Goal: Check status: Check status

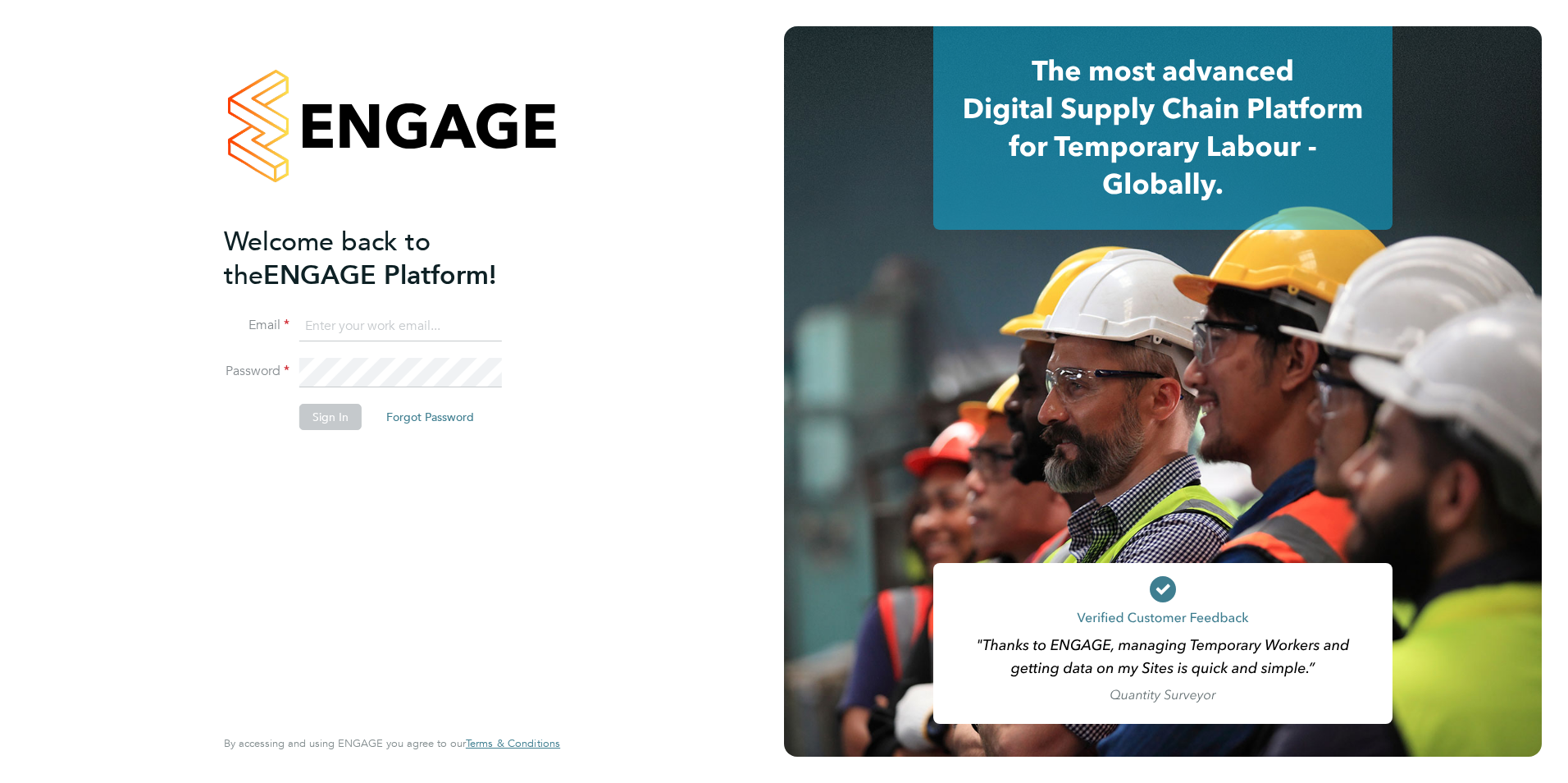
type input "[PERSON_NAME][EMAIL_ADDRESS][DOMAIN_NAME]"
click at [323, 429] on button "Sign In" at bounding box center [330, 417] width 62 height 26
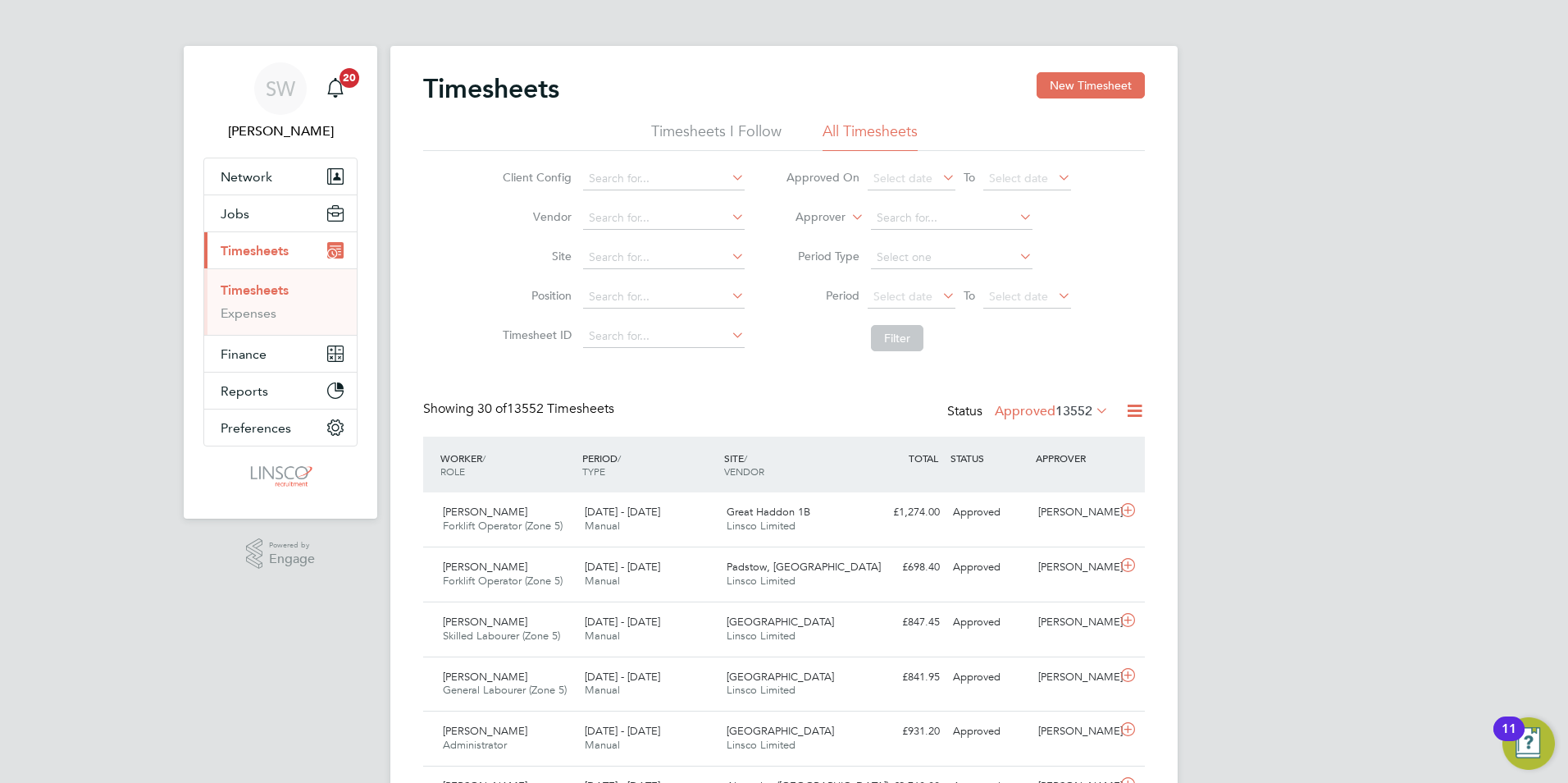
click at [1055, 404] on span "13552" at bounding box center [1074, 411] width 37 height 17
click at [1030, 482] on li "Submitted" at bounding box center [1024, 486] width 75 height 23
click at [763, 503] on div "E500134 - Hull 2B Linsco Limited" at bounding box center [791, 520] width 142 height 41
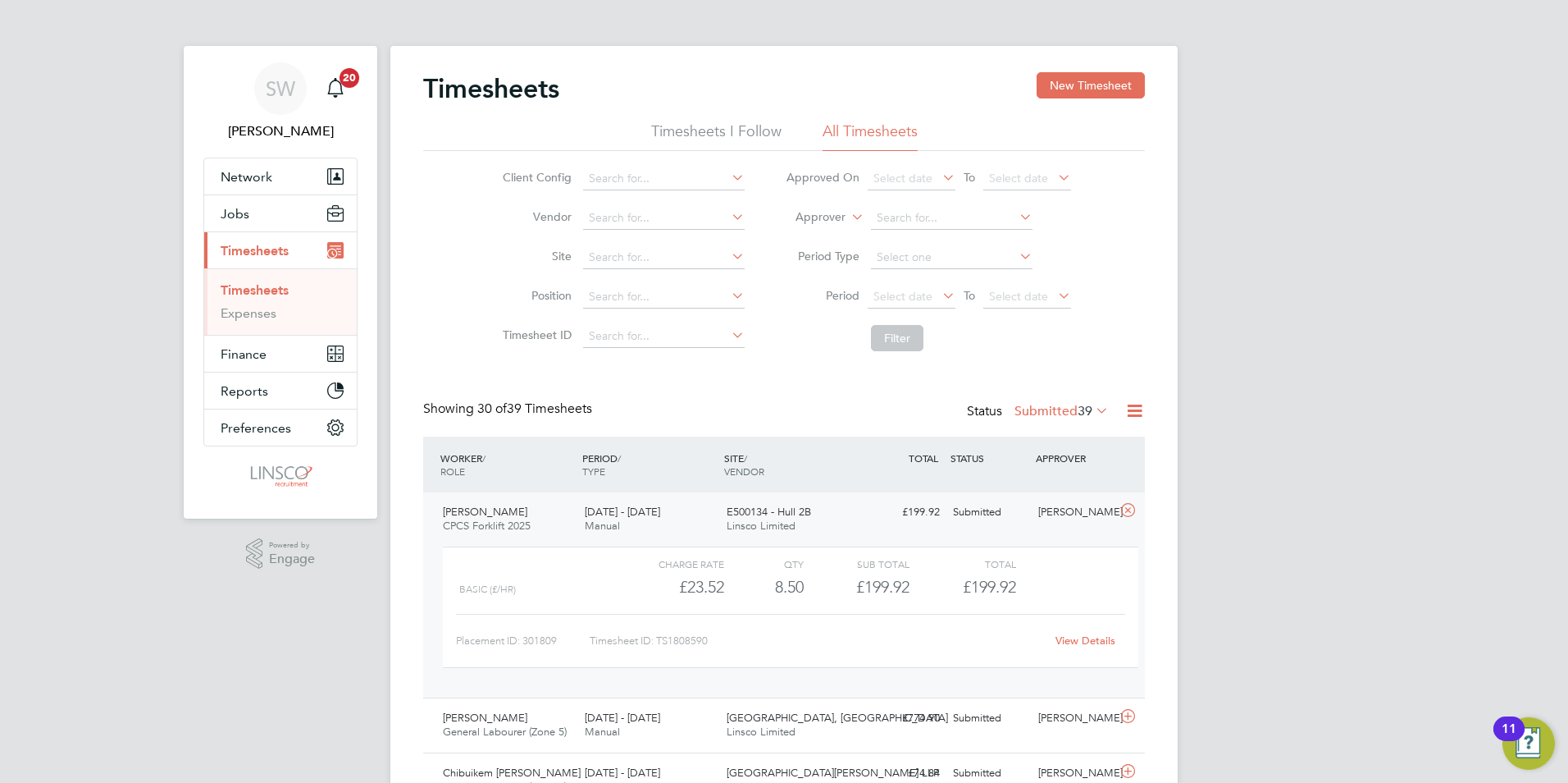
click at [1073, 636] on link "View Details" at bounding box center [1085, 640] width 60 height 14
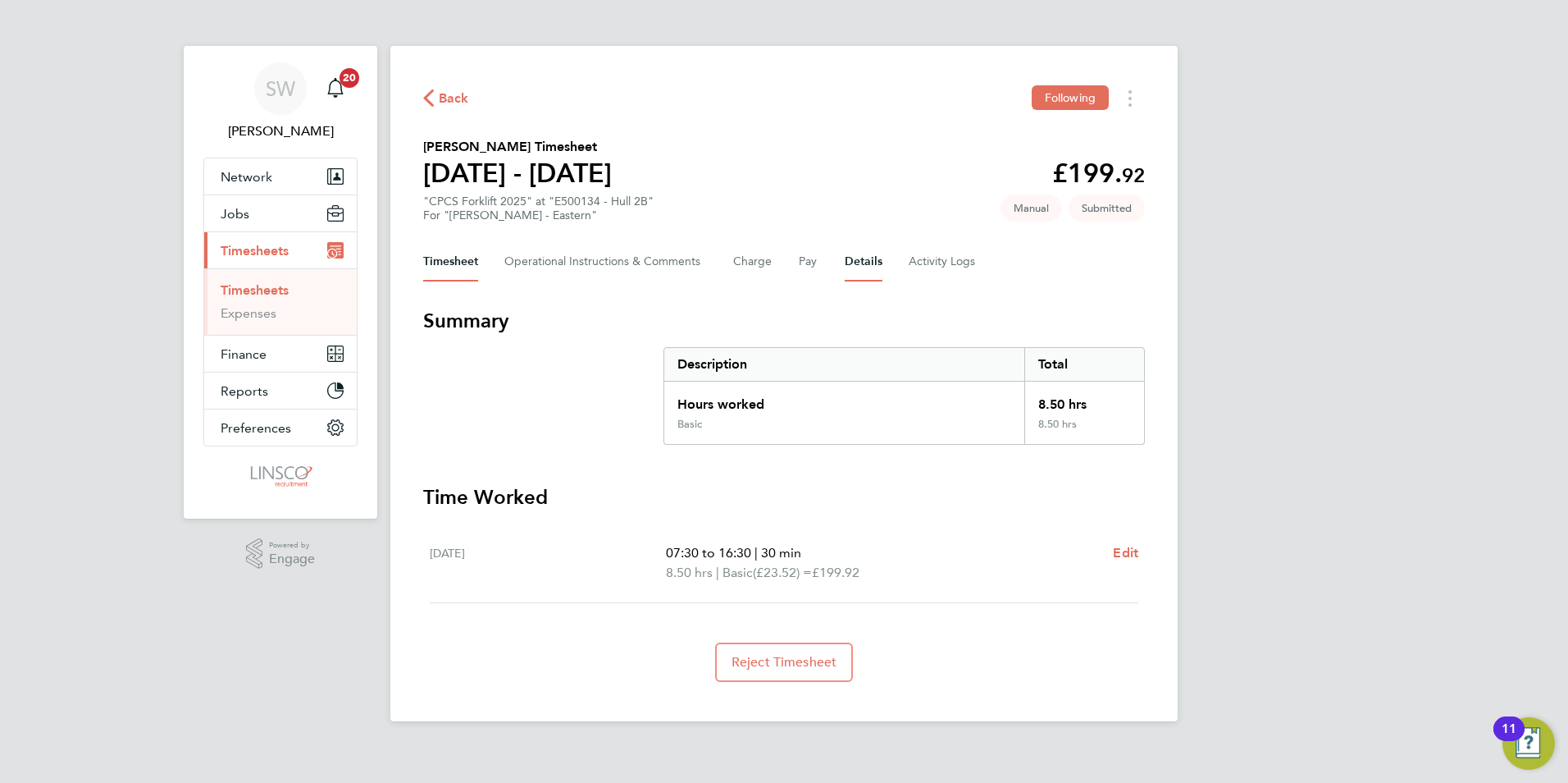
click at [859, 250] on button "Details" at bounding box center [863, 262] width 38 height 39
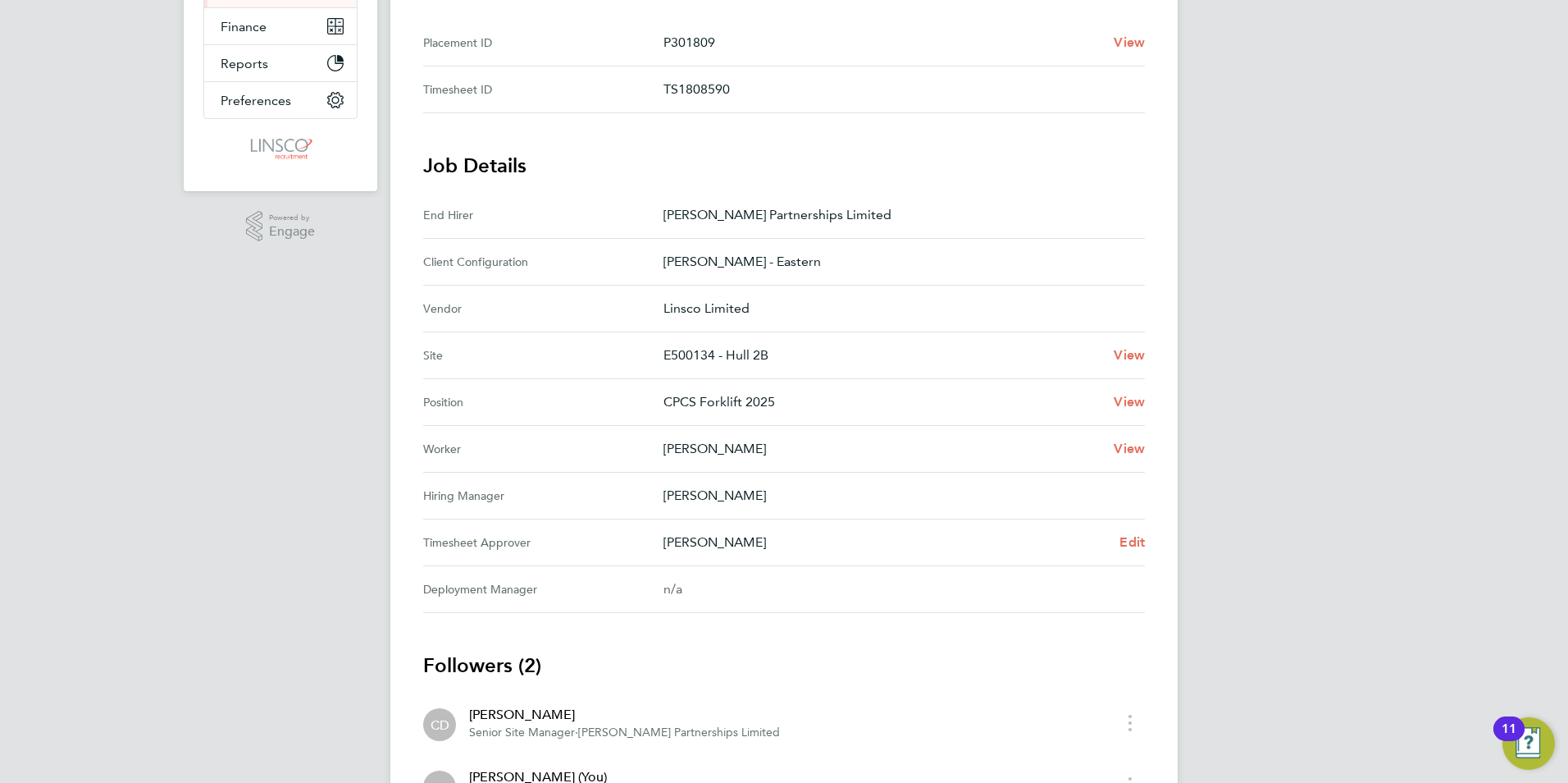
scroll to position [410, 0]
